Goal: Information Seeking & Learning: Learn about a topic

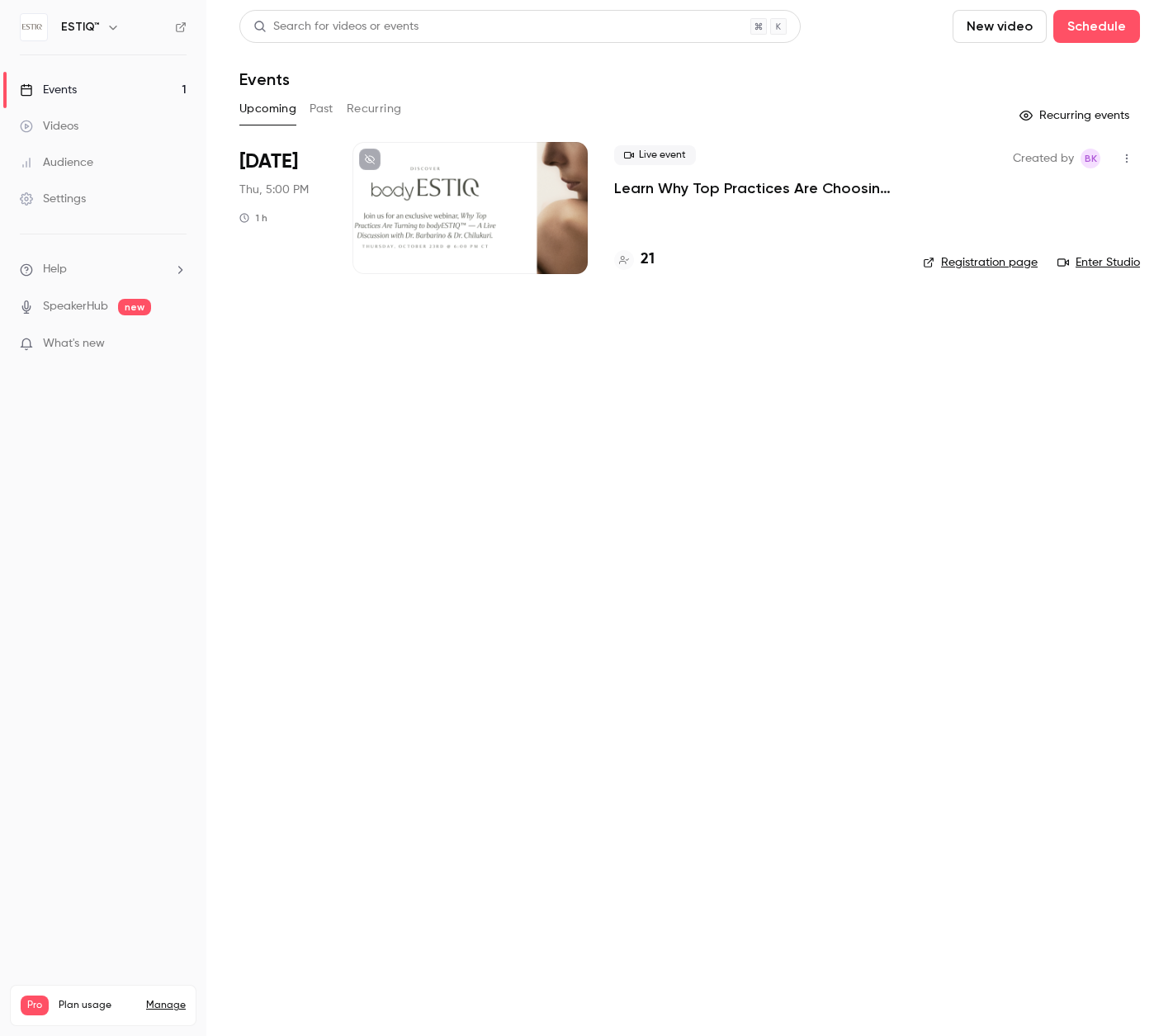
click at [67, 120] on div "Videos" at bounding box center [48, 125] width 58 height 16
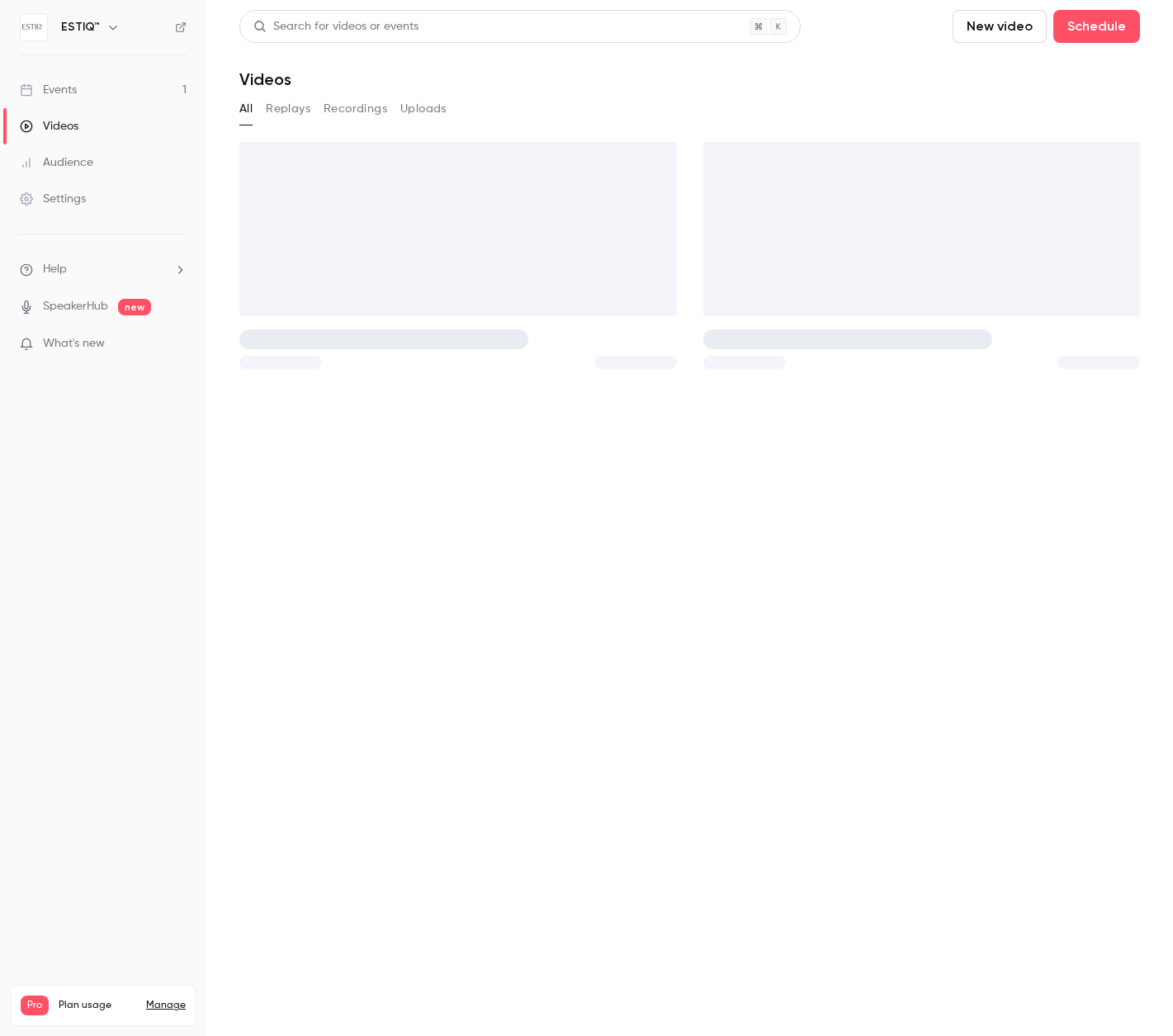
click at [66, 90] on div "Events" at bounding box center [47, 90] width 57 height 16
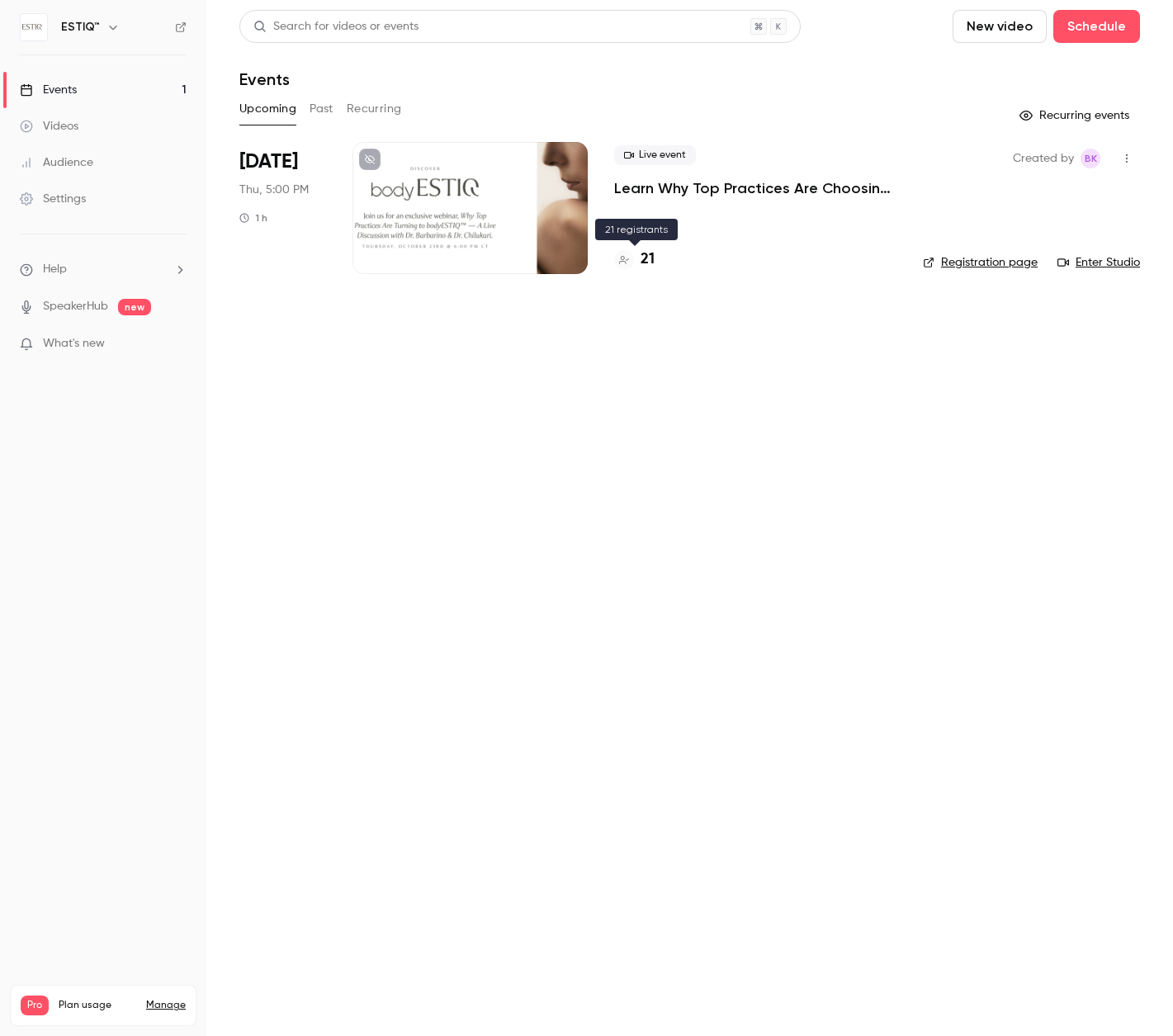
click at [641, 253] on h4 "21" at bounding box center [648, 259] width 14 height 22
